Goal: Check status: Check status

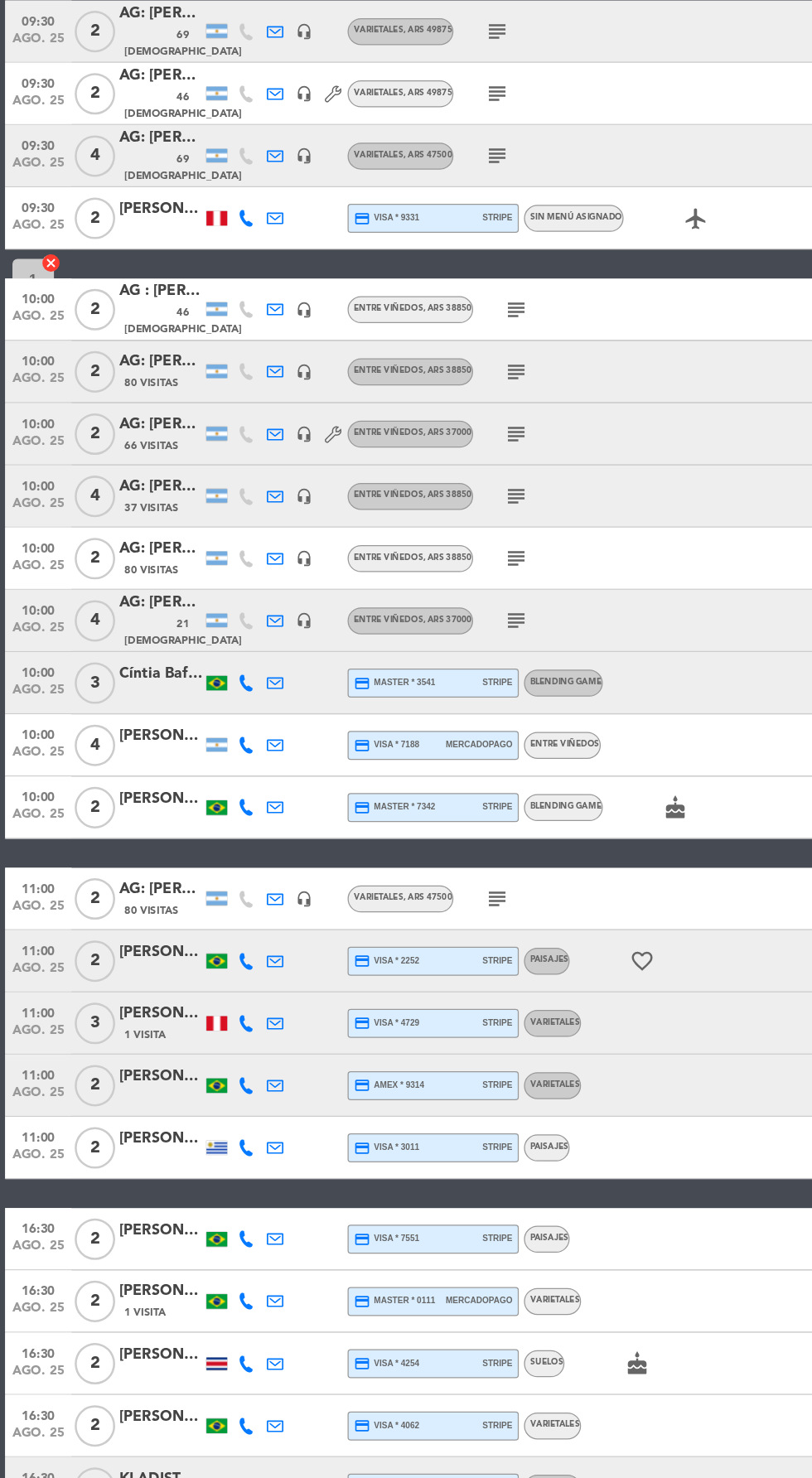
click at [400, 279] on icon "subject" at bounding box center [397, 283] width 20 height 20
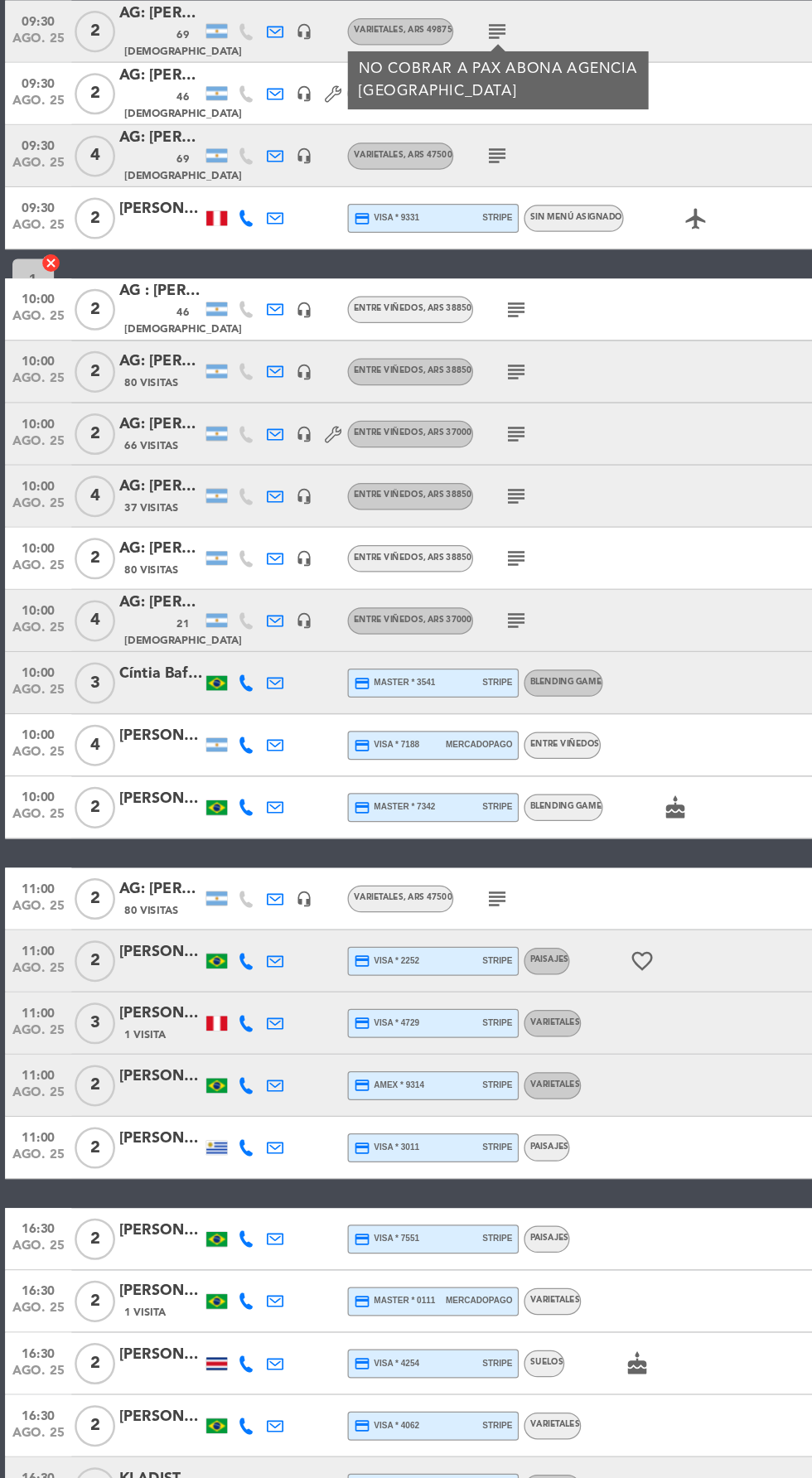
click at [588, 336] on div "09:30 [DATE] 2 AG: [PERSON_NAME] 2 / SUNTRIP 46 Visitas headset_mic Varietales …" at bounding box center [406, 333] width 803 height 50
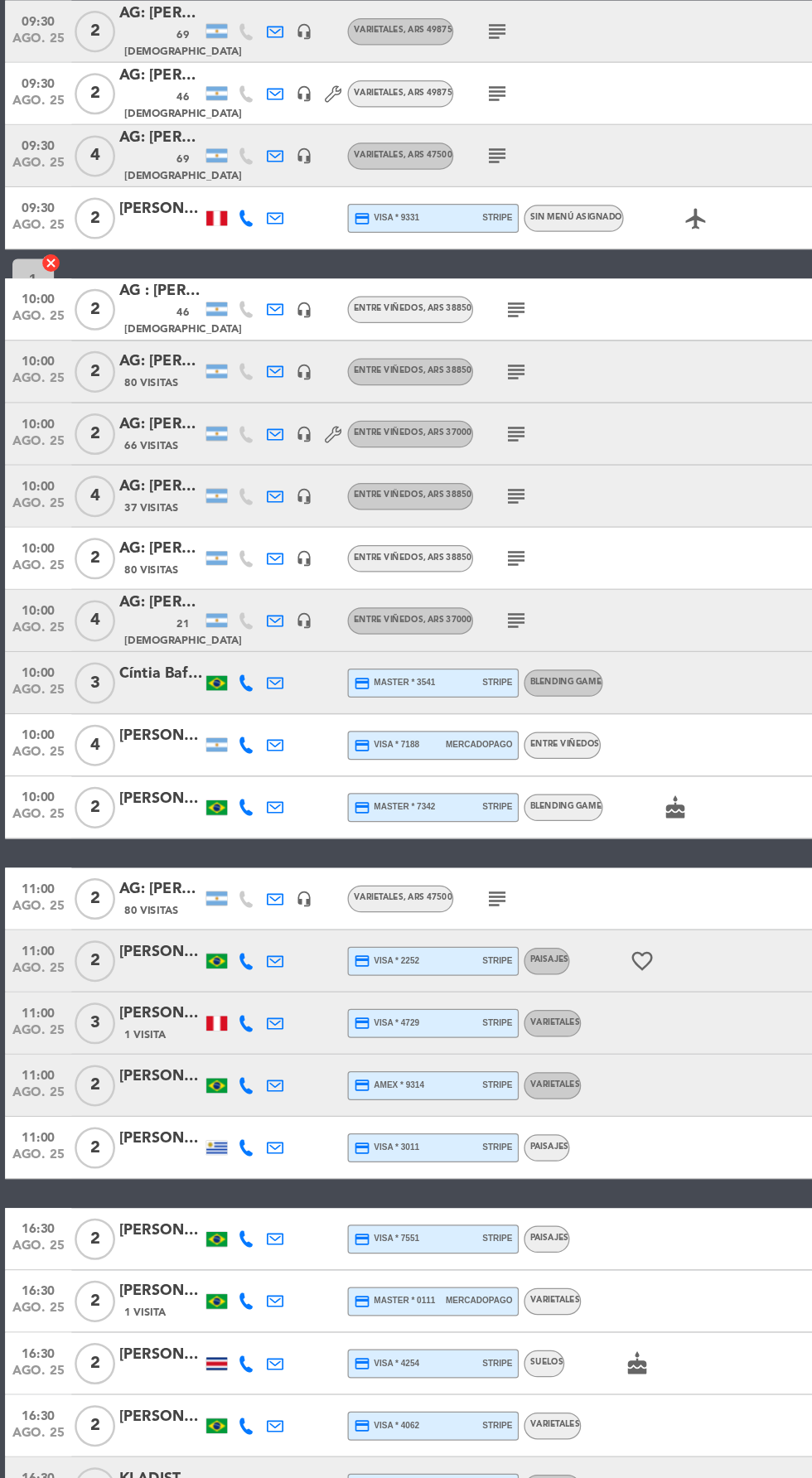
click at [403, 328] on icon "subject" at bounding box center [397, 333] width 20 height 20
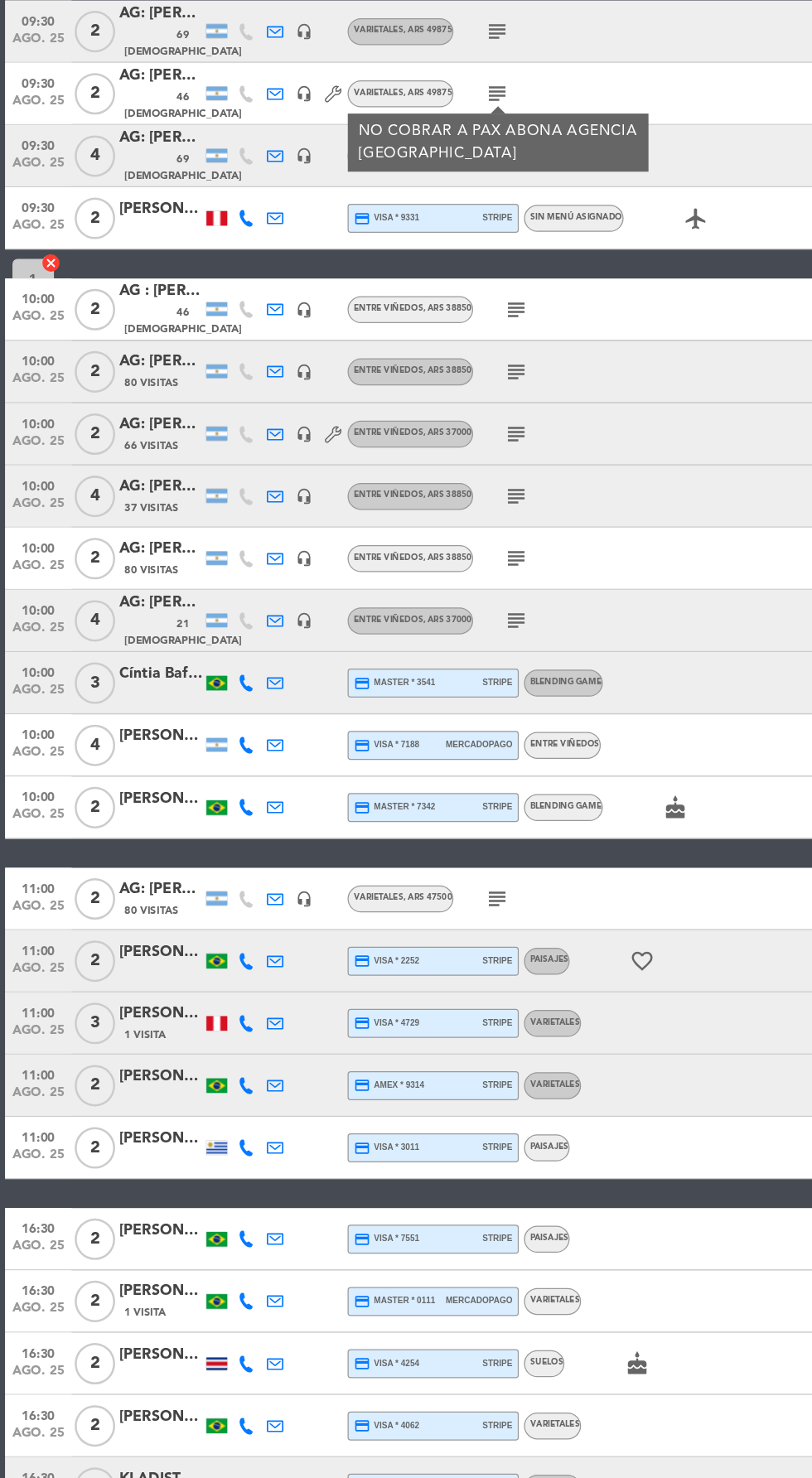
click at [592, 347] on div "09:30 [DATE] 2 AG: [PERSON_NAME] X 2 / SUNTRIP 46 Visitas headset_mic Varietale…" at bounding box center [406, 333] width 803 height 50
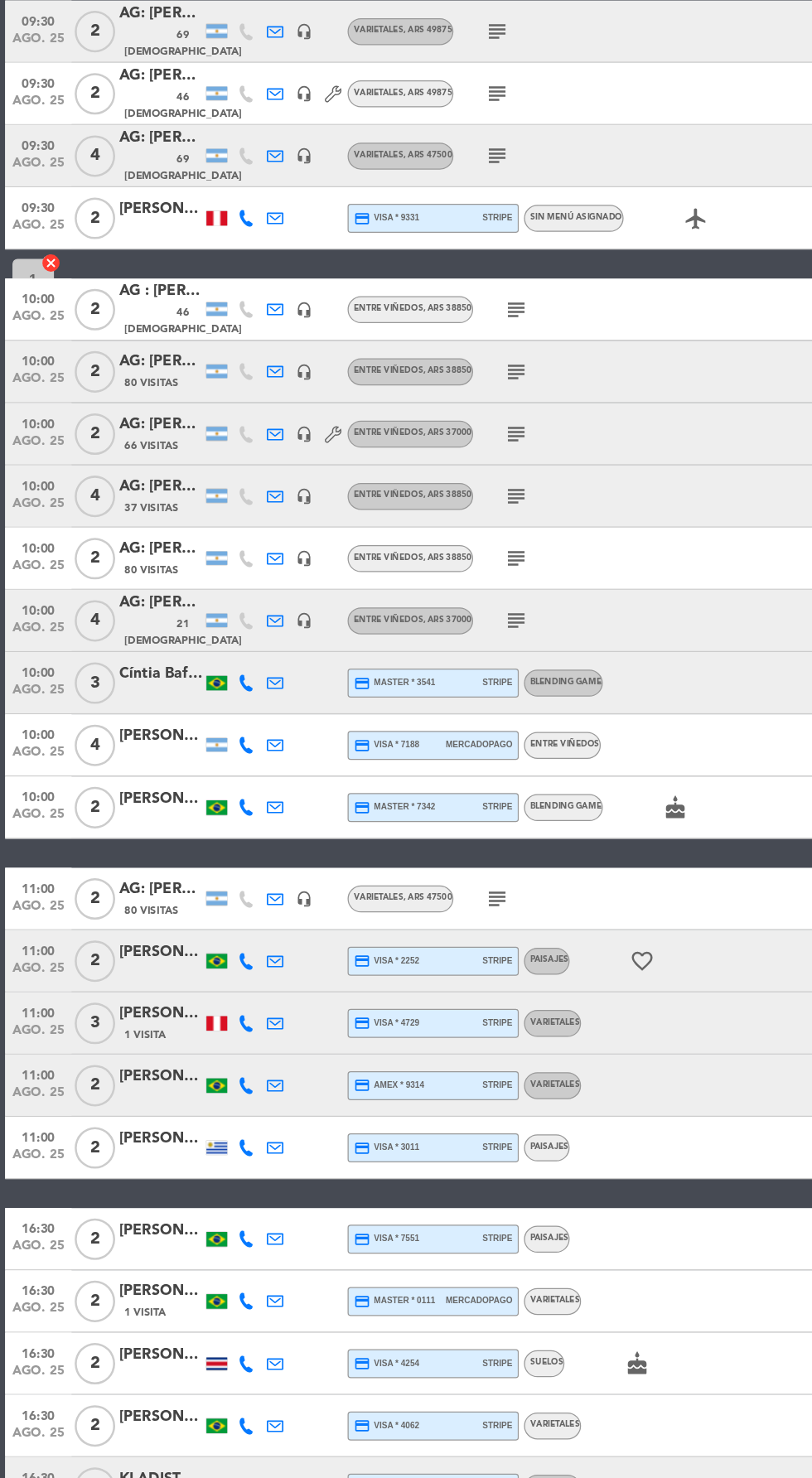
click at [395, 375] on icon "subject" at bounding box center [397, 383] width 20 height 20
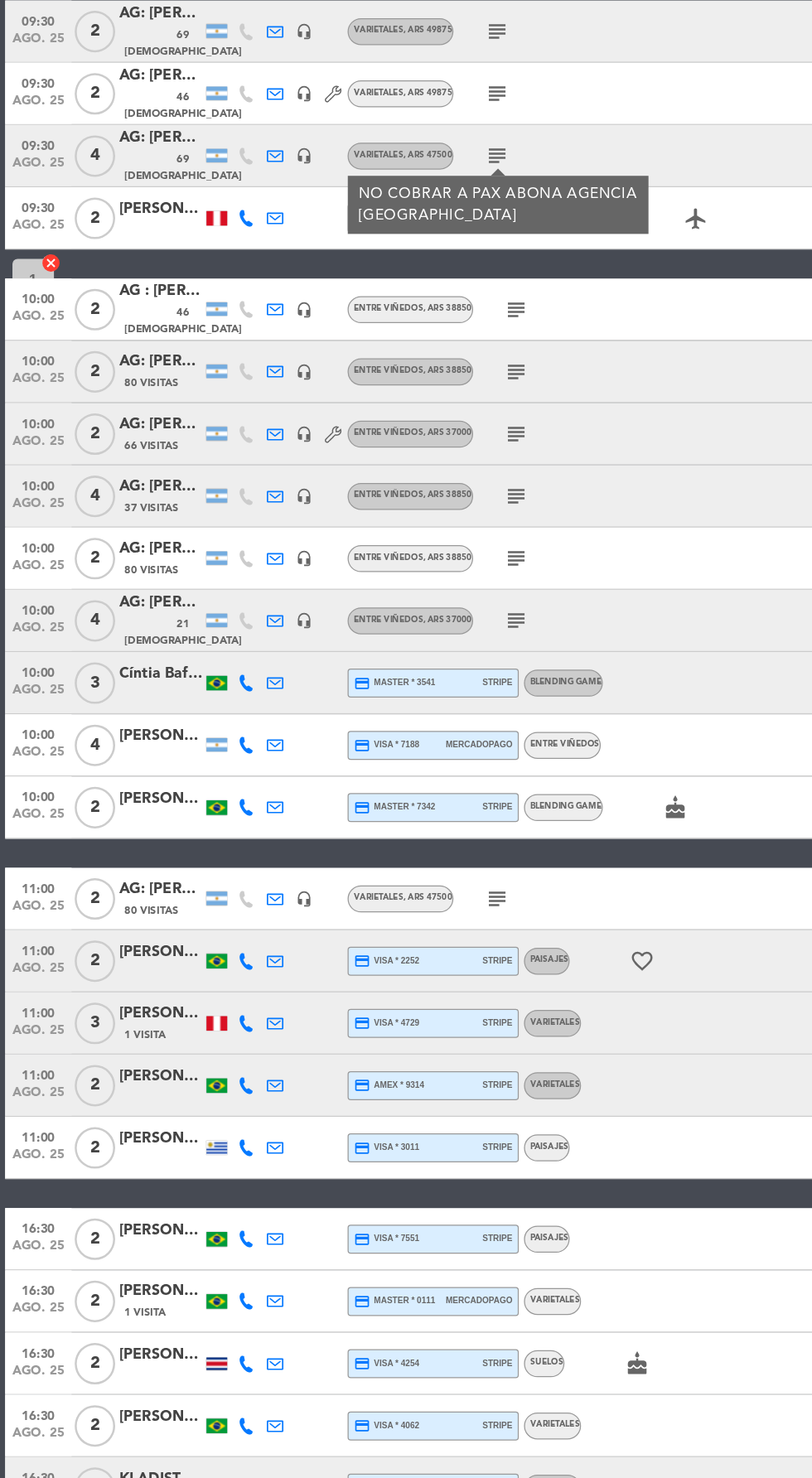
click at [593, 350] on div "09:30 [DATE] 2 AG: [PERSON_NAME] 2 / SUNTRIP 46 Visitas headset_mic Varietales …" at bounding box center [406, 333] width 803 height 50
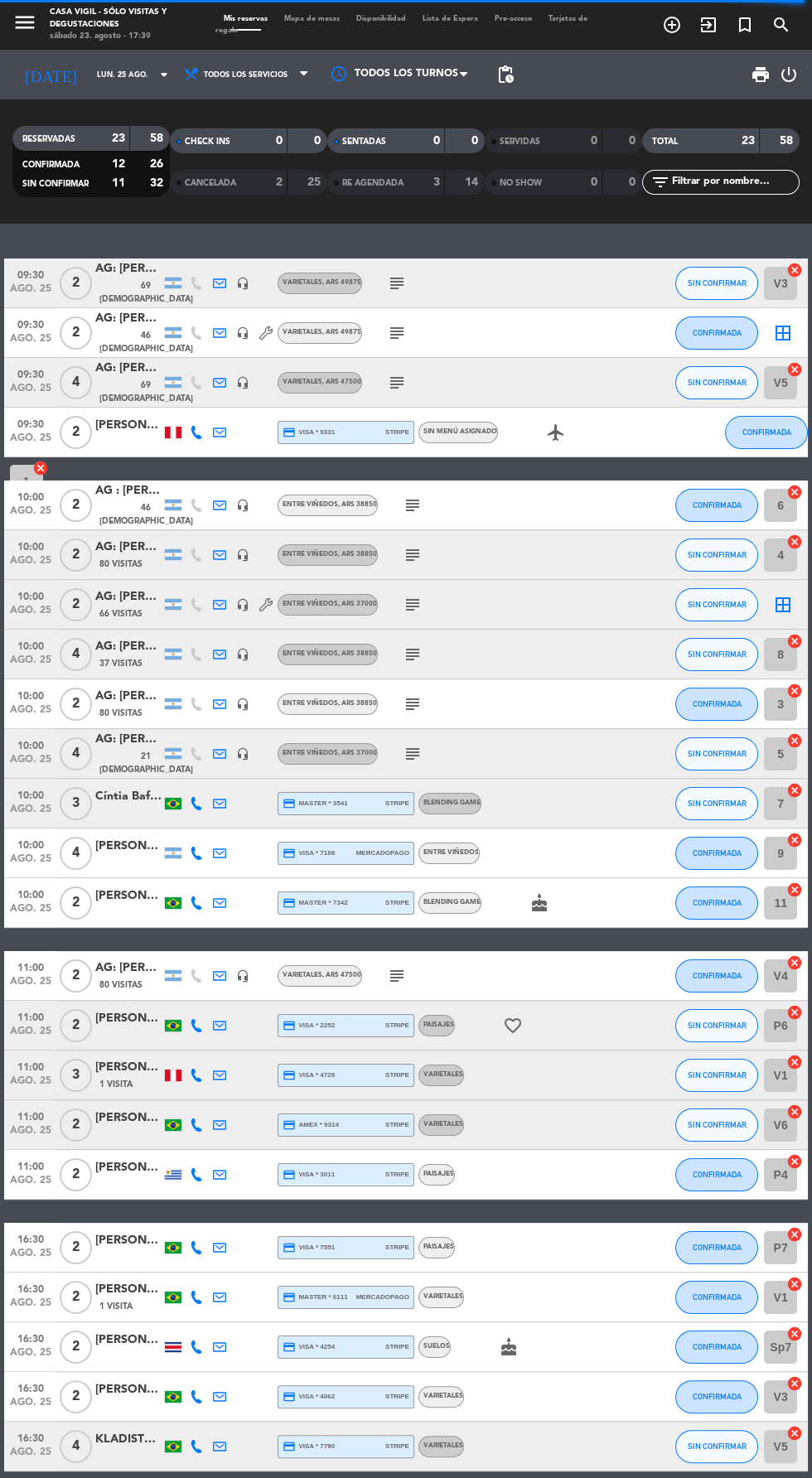
click at [411, 504] on icon "subject" at bounding box center [412, 505] width 20 height 20
click at [409, 554] on icon "subject" at bounding box center [412, 555] width 20 height 20
click at [411, 603] on icon "subject" at bounding box center [412, 604] width 20 height 20
click at [413, 653] on icon "subject" at bounding box center [412, 654] width 20 height 20
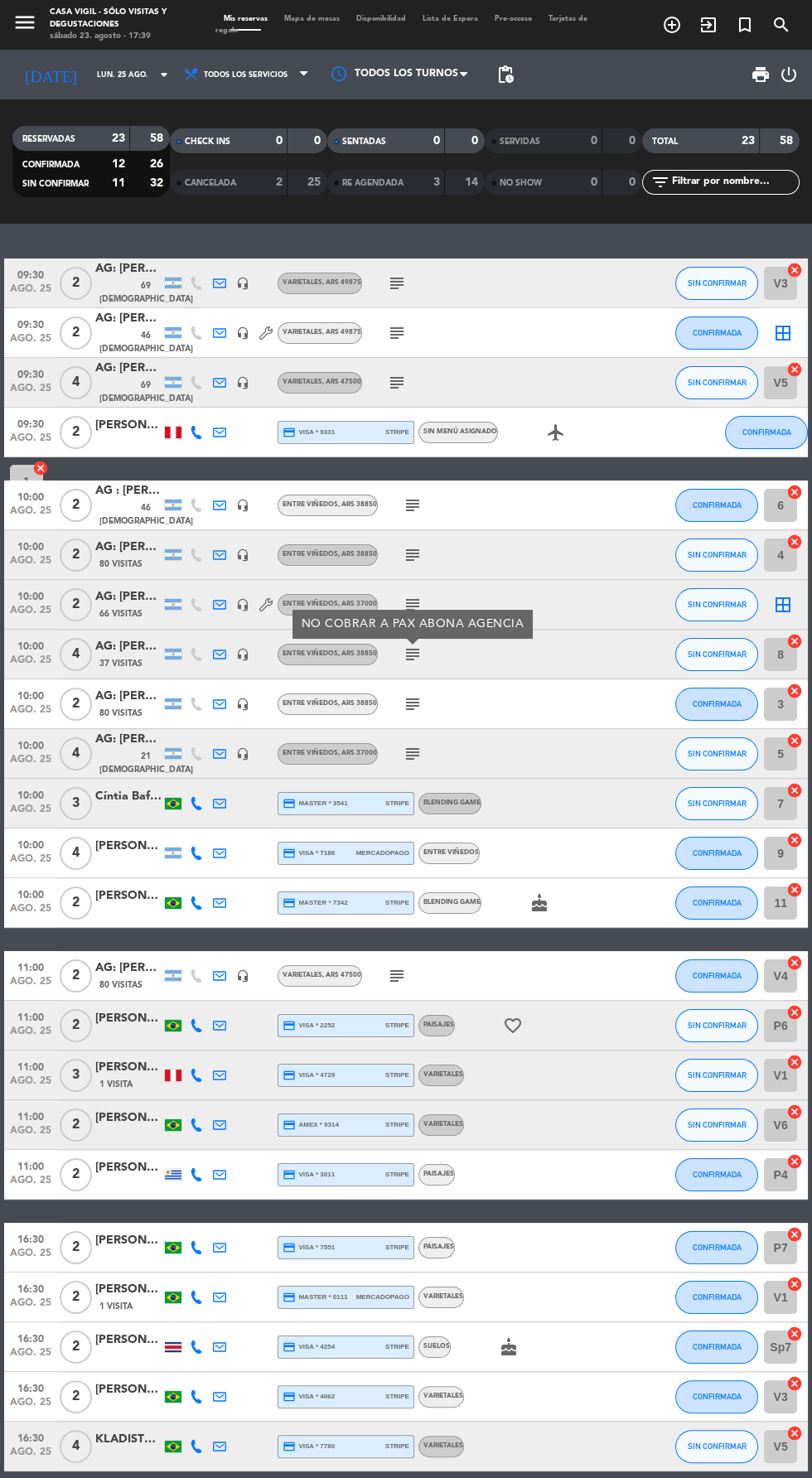
click at [419, 709] on icon "subject" at bounding box center [412, 704] width 20 height 20
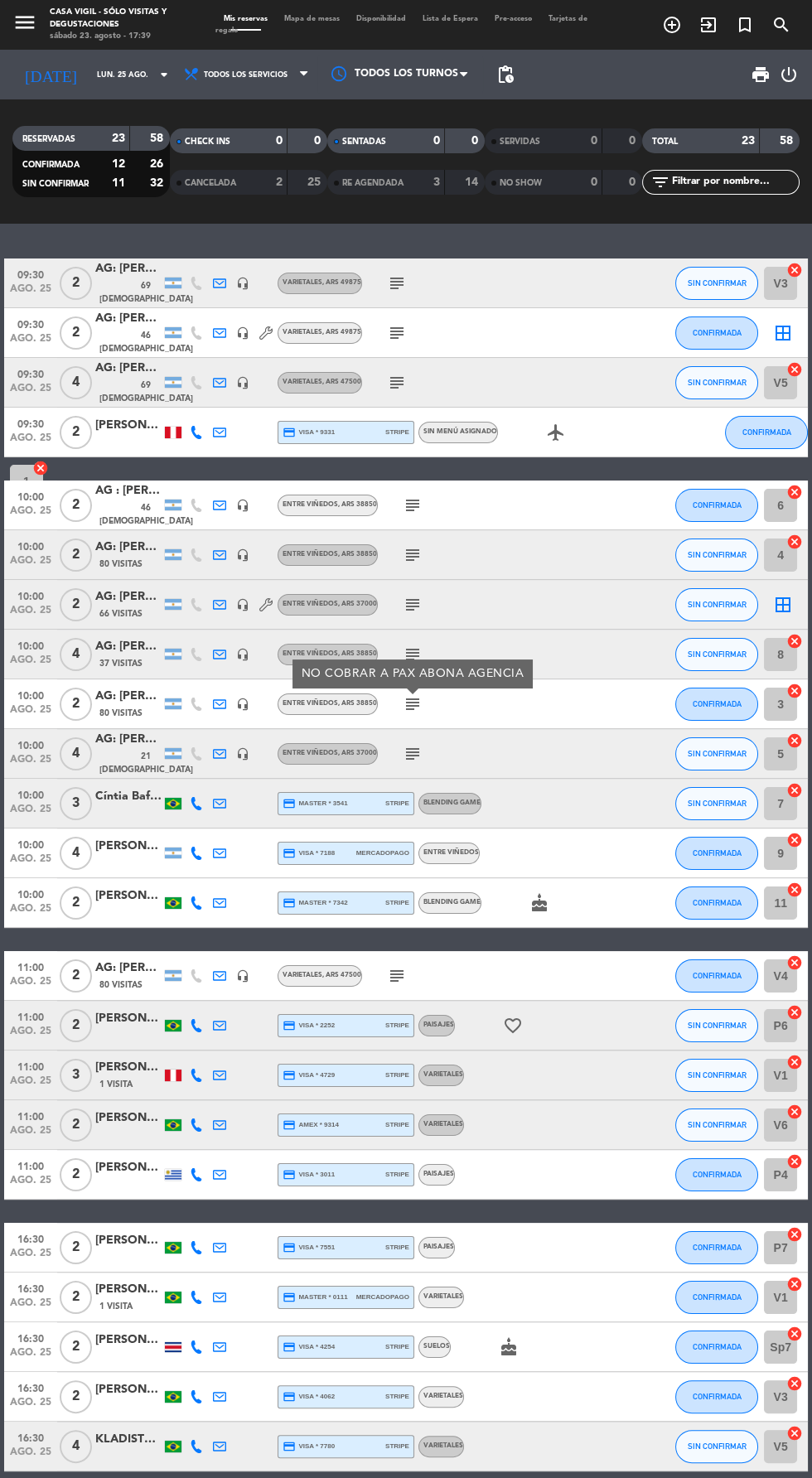
click at [408, 750] on icon "subject" at bounding box center [412, 753] width 20 height 20
